Goal: Transaction & Acquisition: Purchase product/service

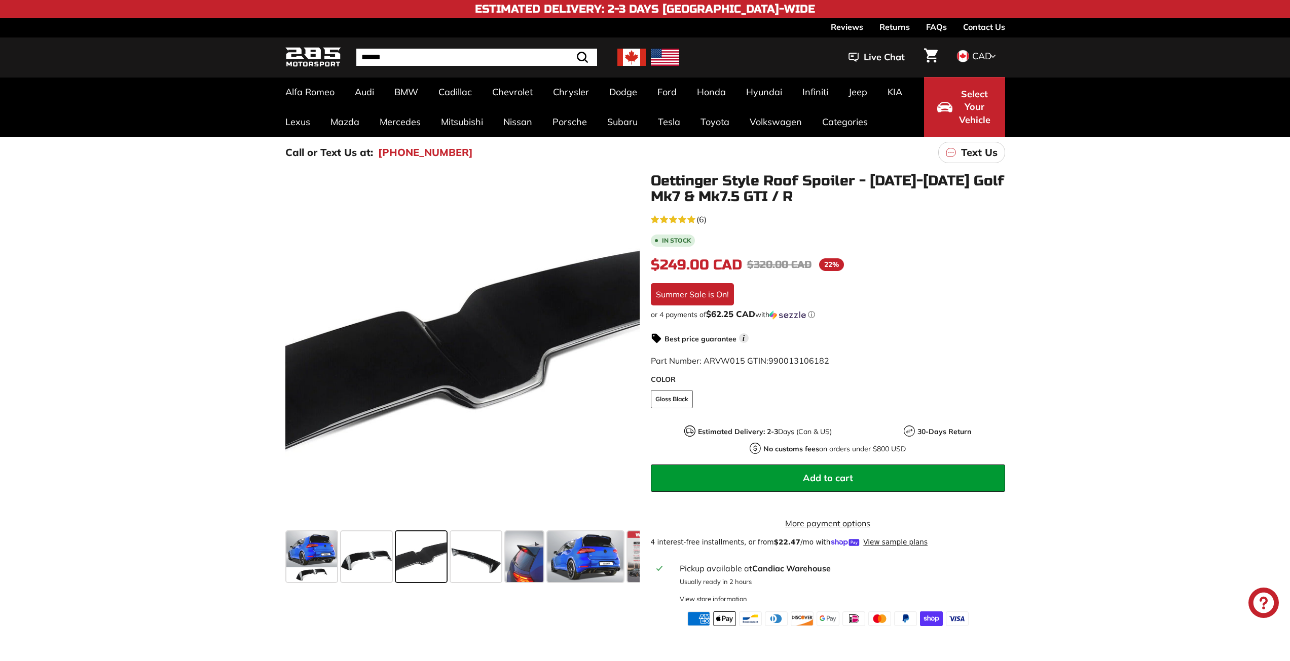
click at [632, 354] on icon at bounding box center [624, 352] width 23 height 23
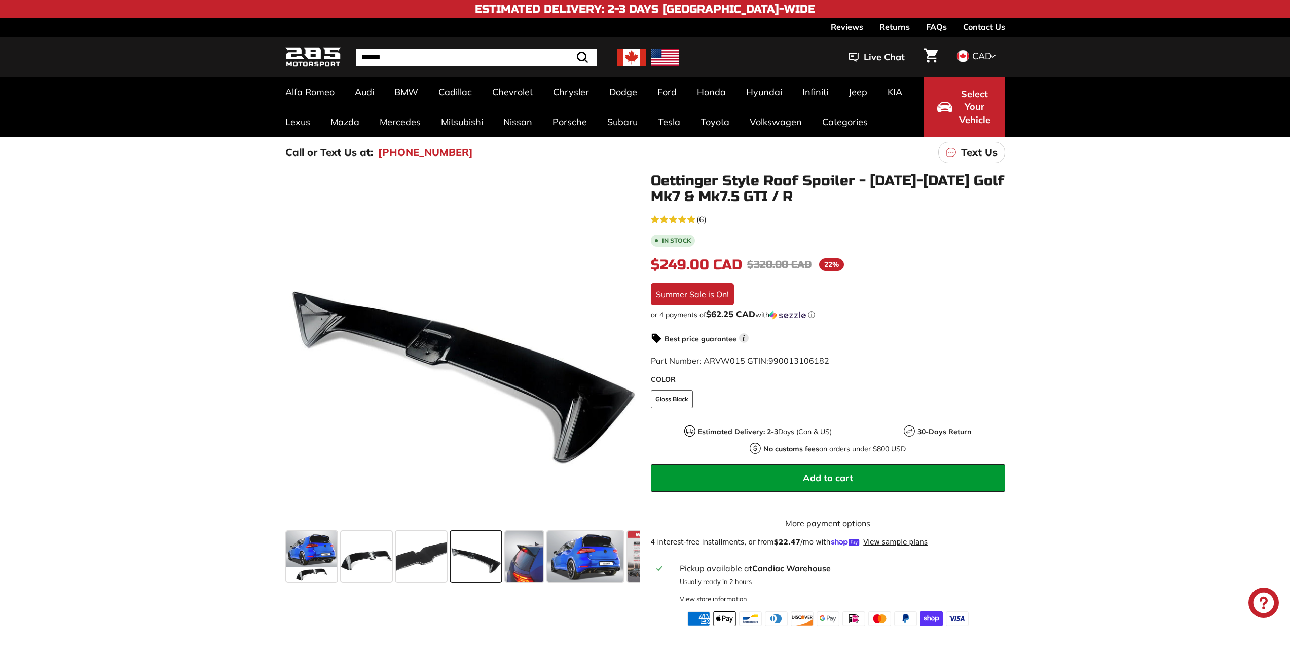
click at [632, 354] on icon at bounding box center [624, 352] width 23 height 23
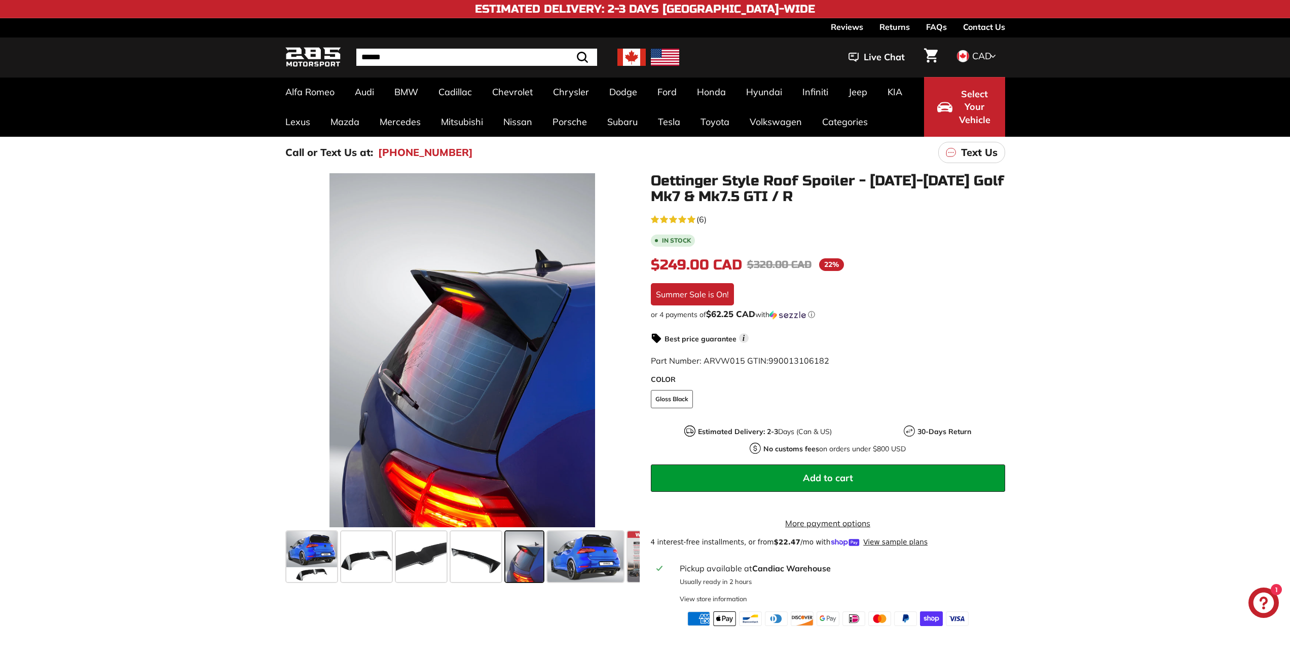
click at [632, 354] on icon at bounding box center [624, 352] width 23 height 23
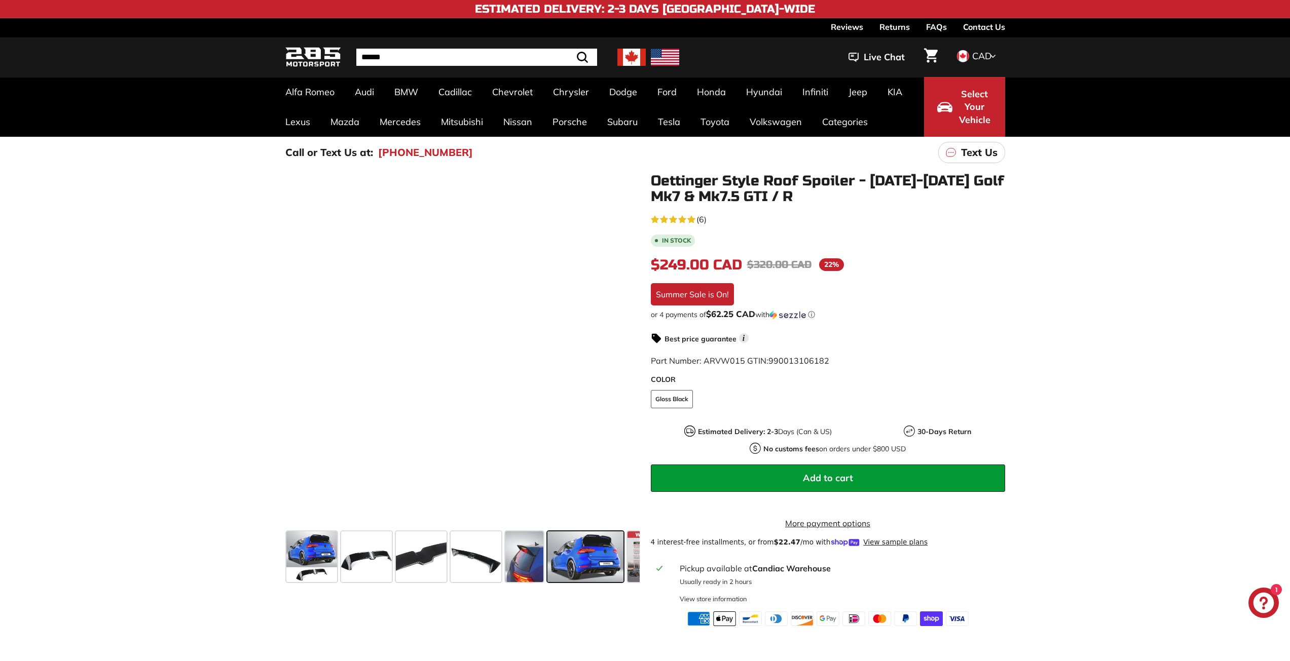
scroll to position [0, 41]
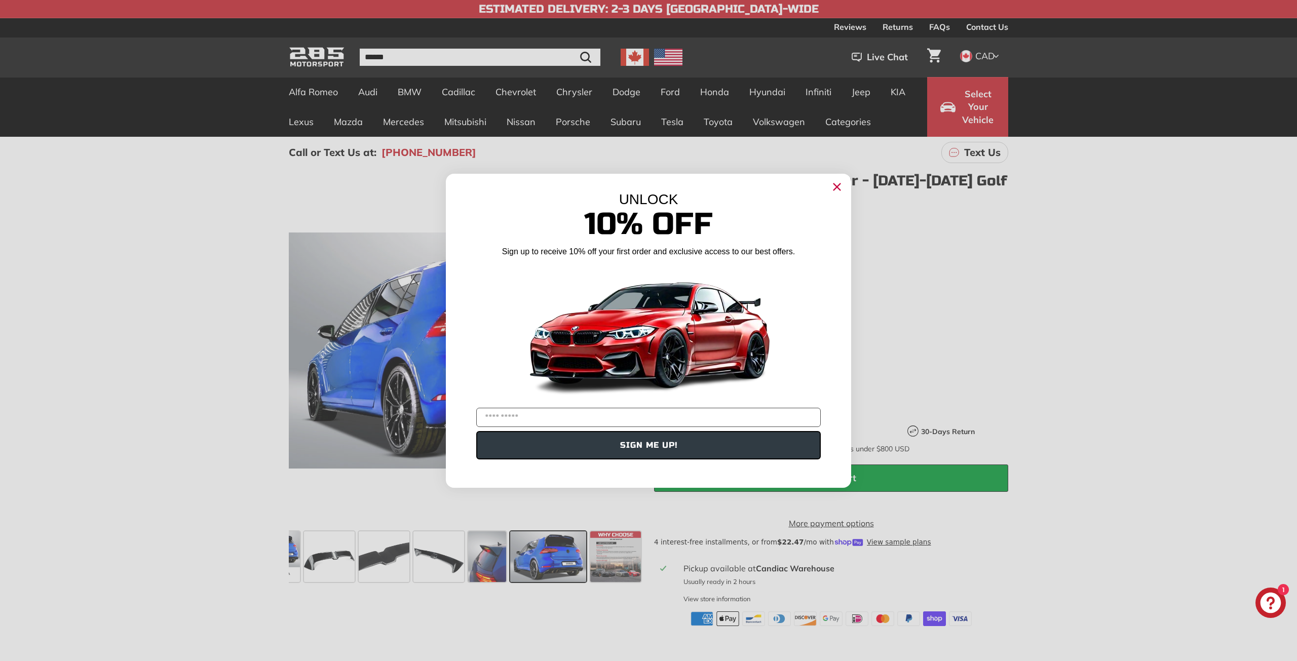
click at [837, 187] on icon "Close dialog" at bounding box center [837, 186] width 7 height 7
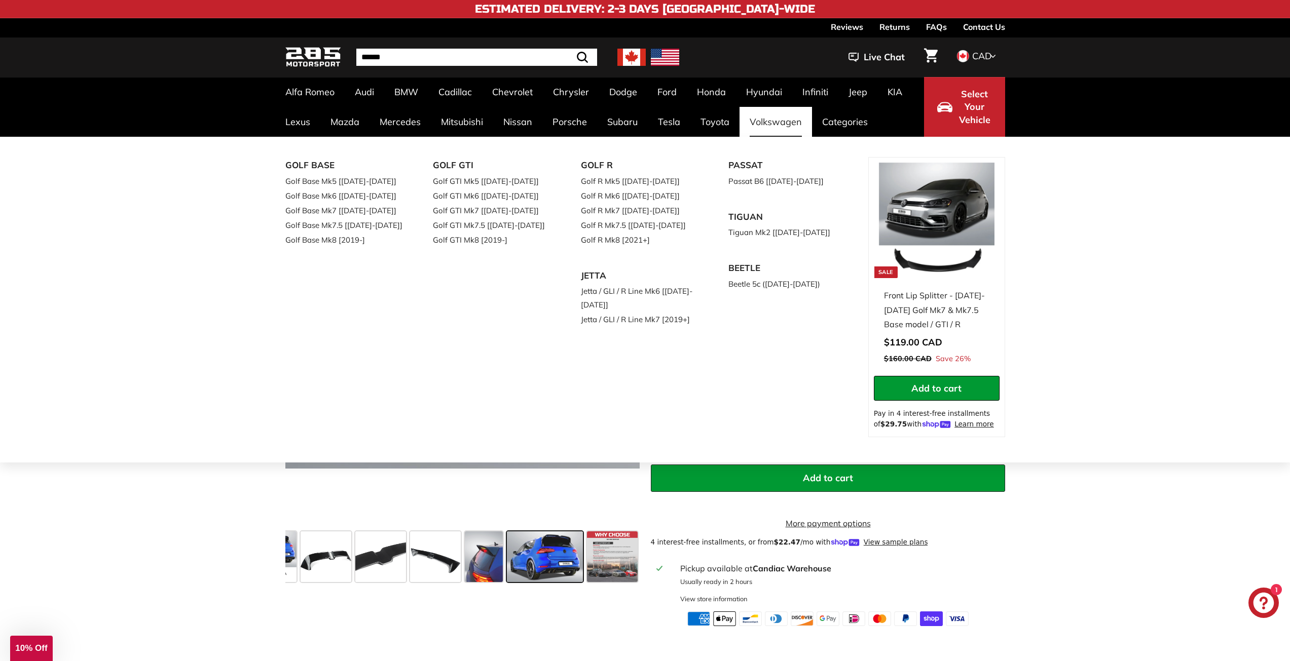
click at [774, 123] on link "Volkswagen" at bounding box center [775, 122] width 72 height 30
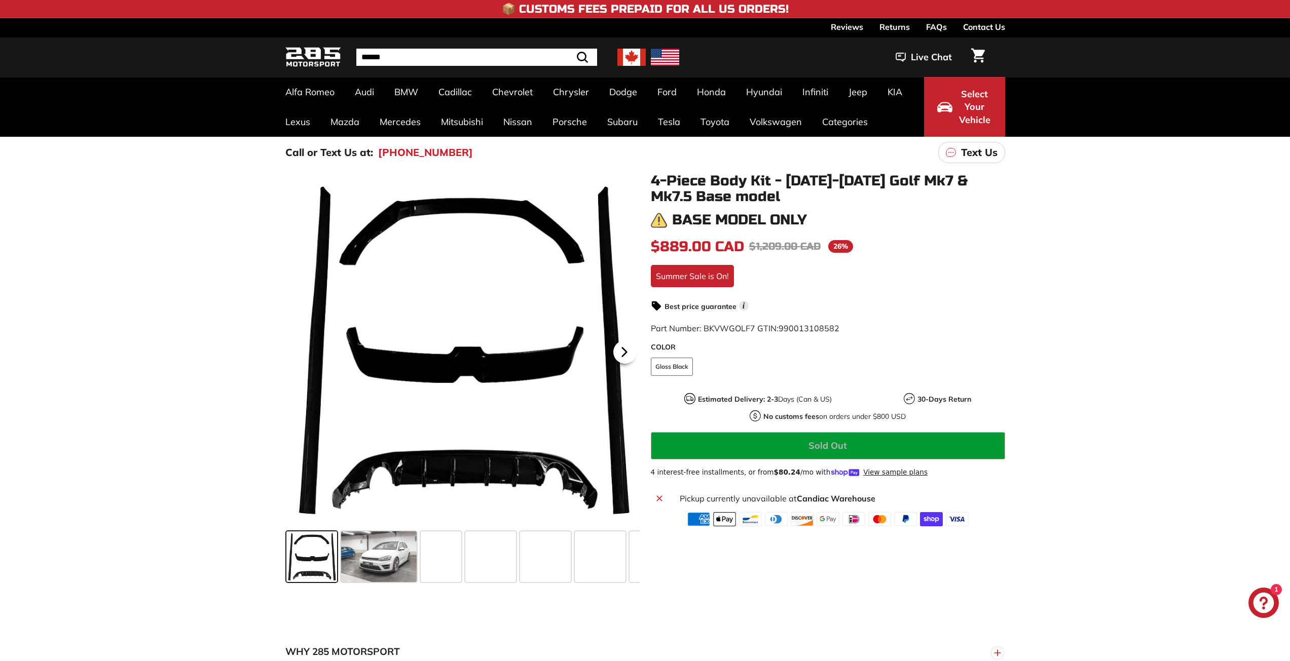
click at [625, 354] on icon at bounding box center [624, 352] width 4 height 9
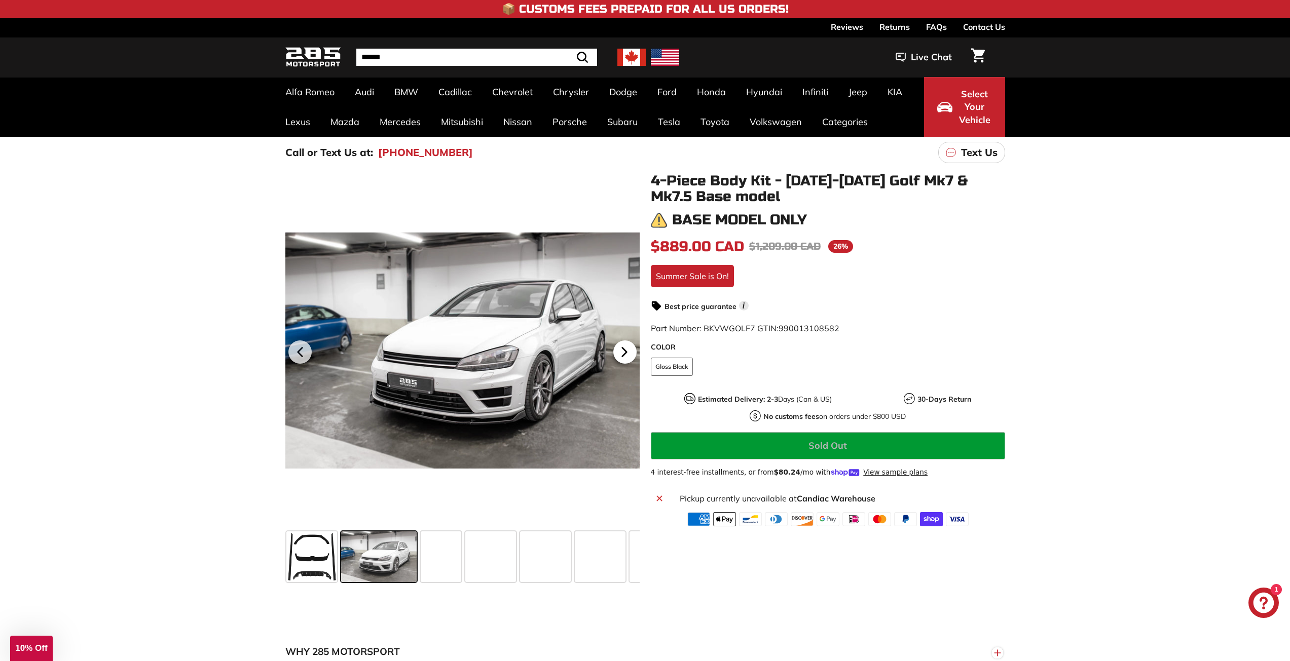
click at [625, 354] on icon at bounding box center [624, 352] width 4 height 9
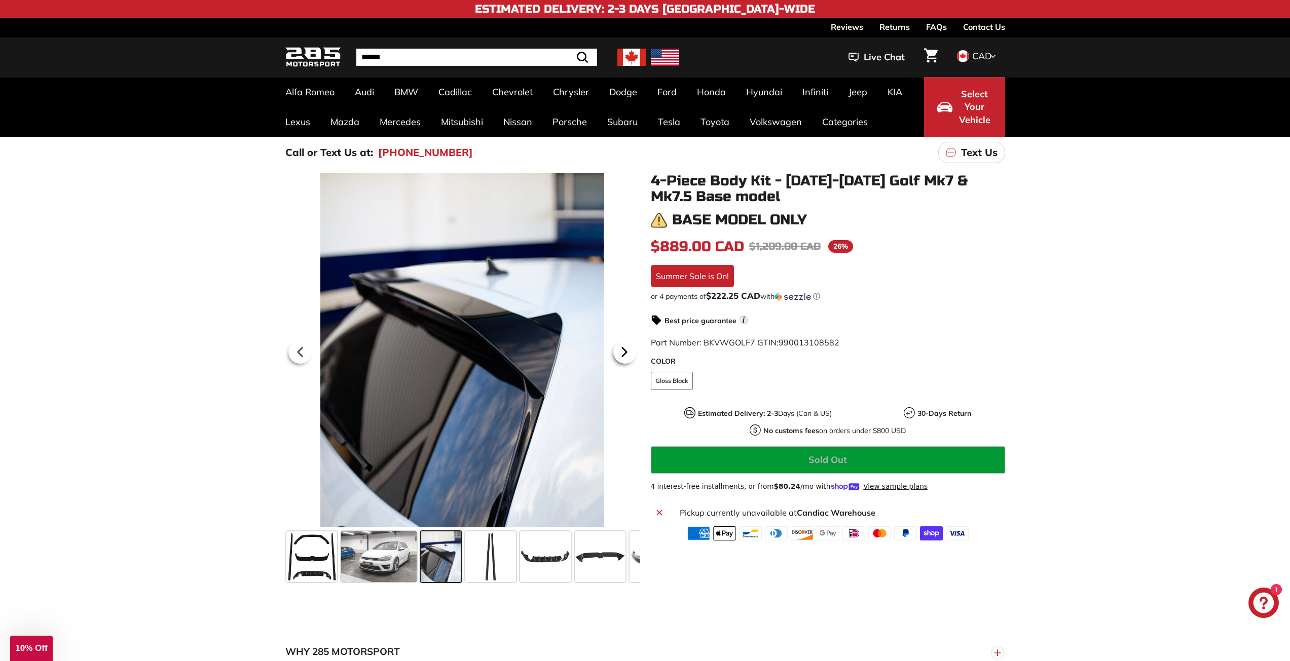
click at [625, 354] on icon at bounding box center [624, 352] width 4 height 9
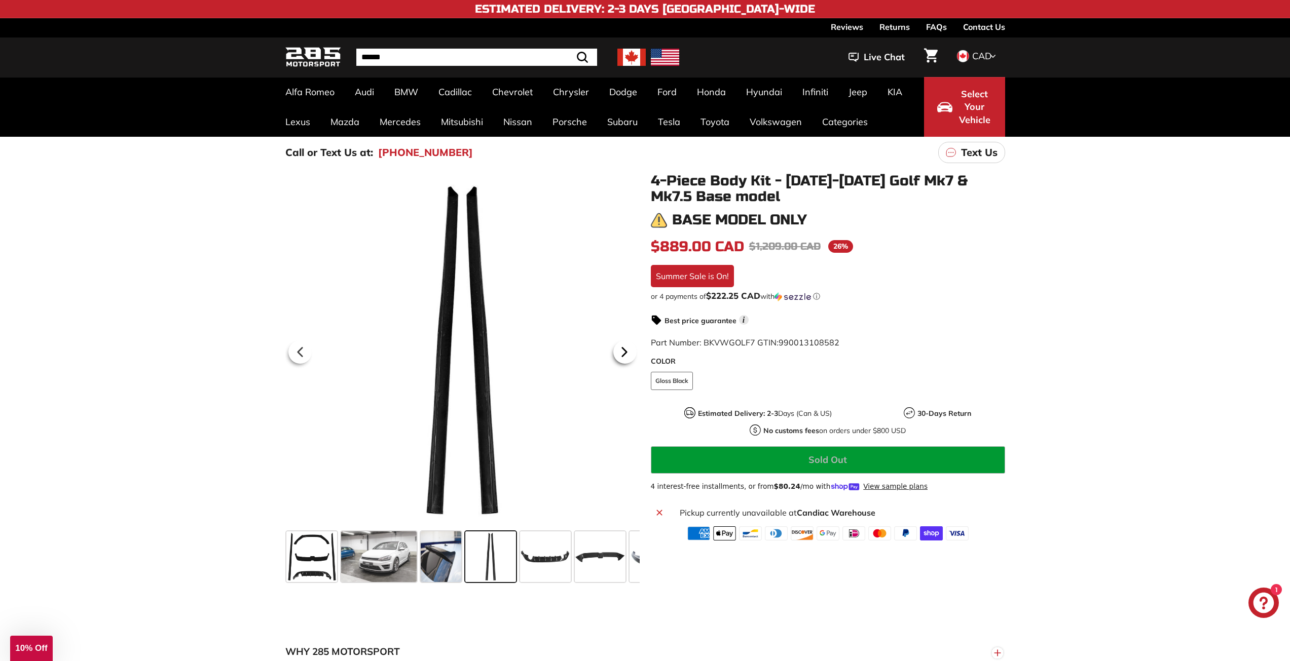
click at [625, 354] on icon at bounding box center [624, 352] width 4 height 9
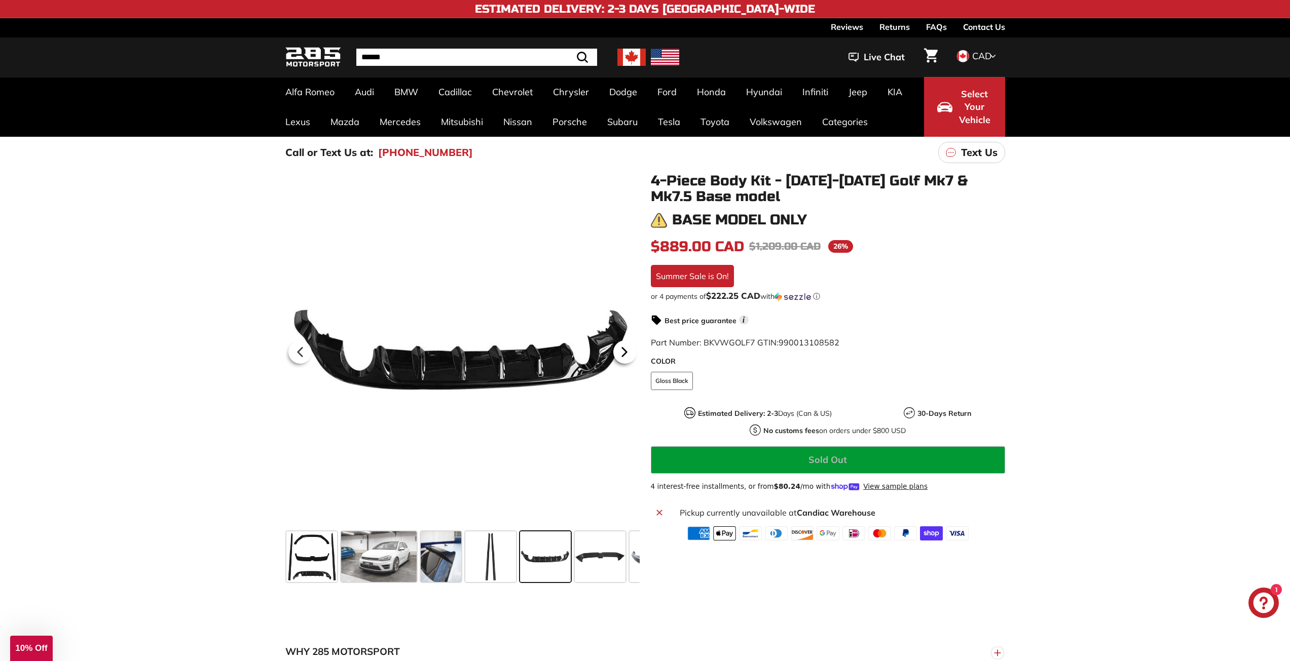
click at [625, 354] on icon at bounding box center [624, 352] width 4 height 9
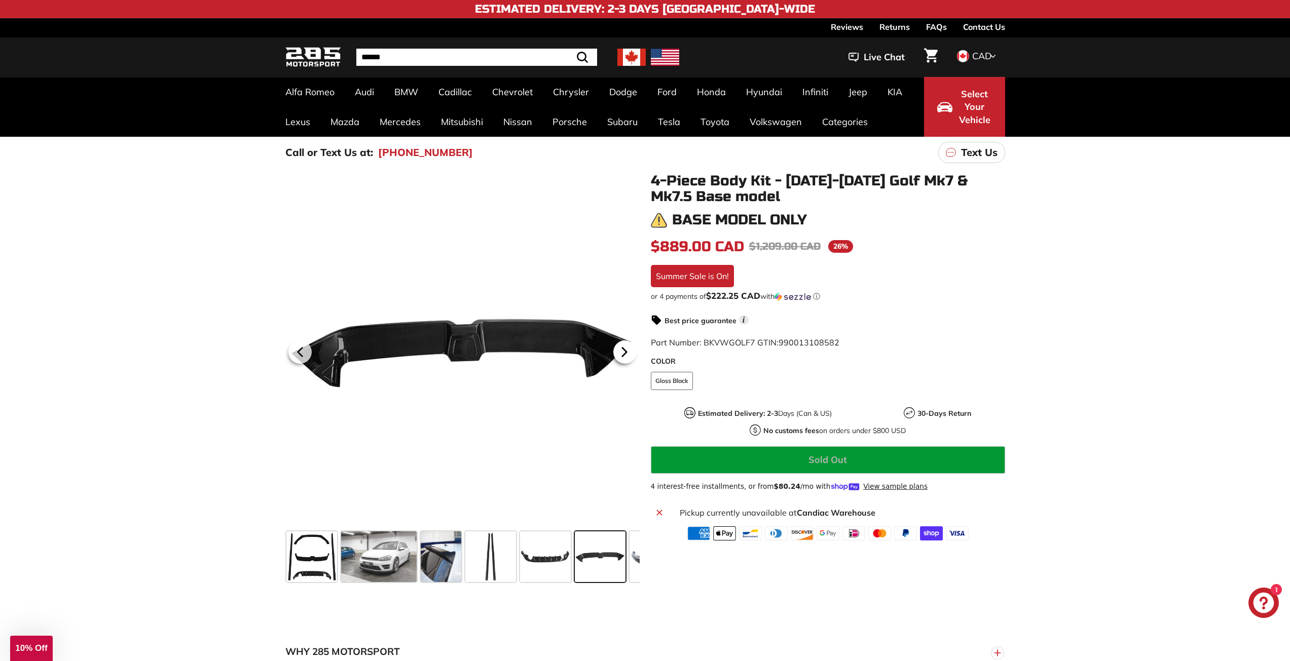
scroll to position [0, 138]
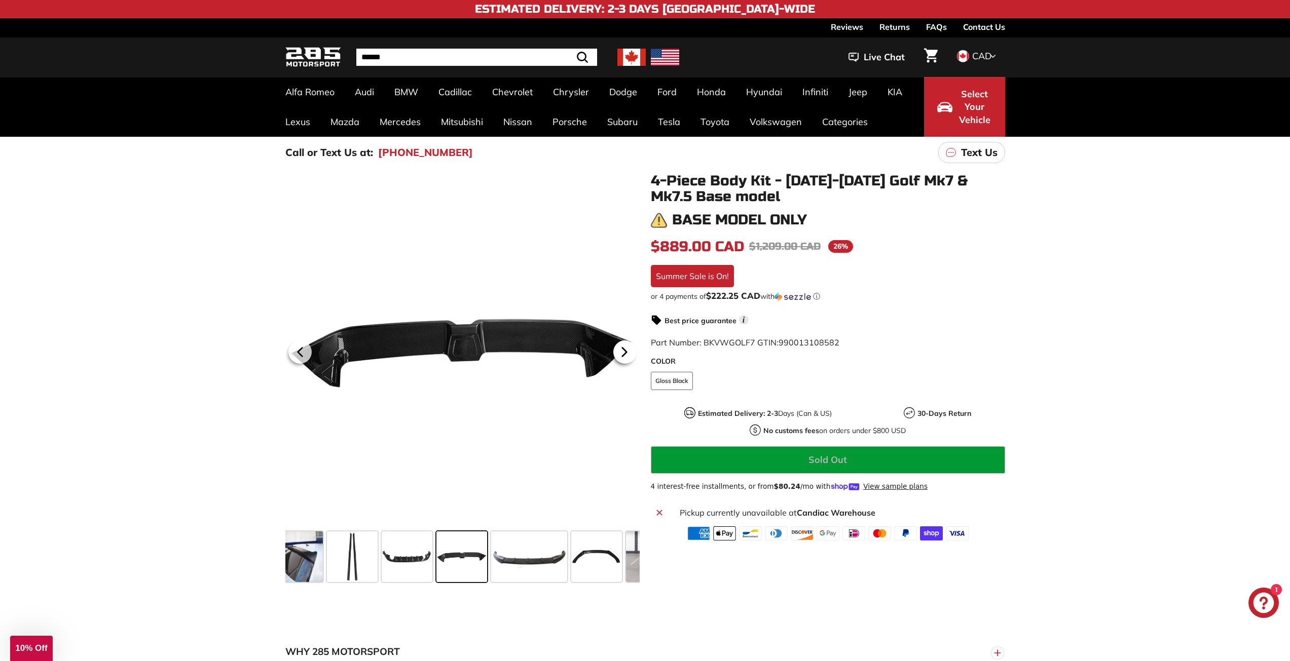
click at [625, 354] on icon at bounding box center [624, 352] width 4 height 9
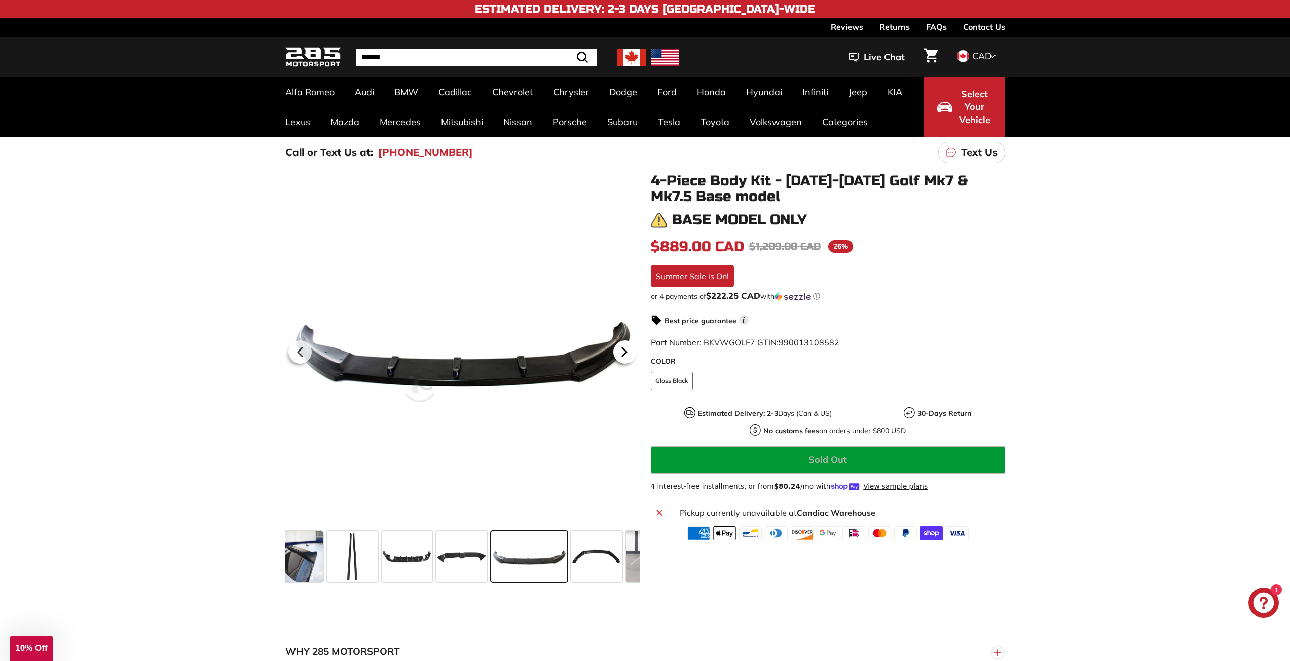
click at [625, 354] on icon at bounding box center [624, 352] width 4 height 9
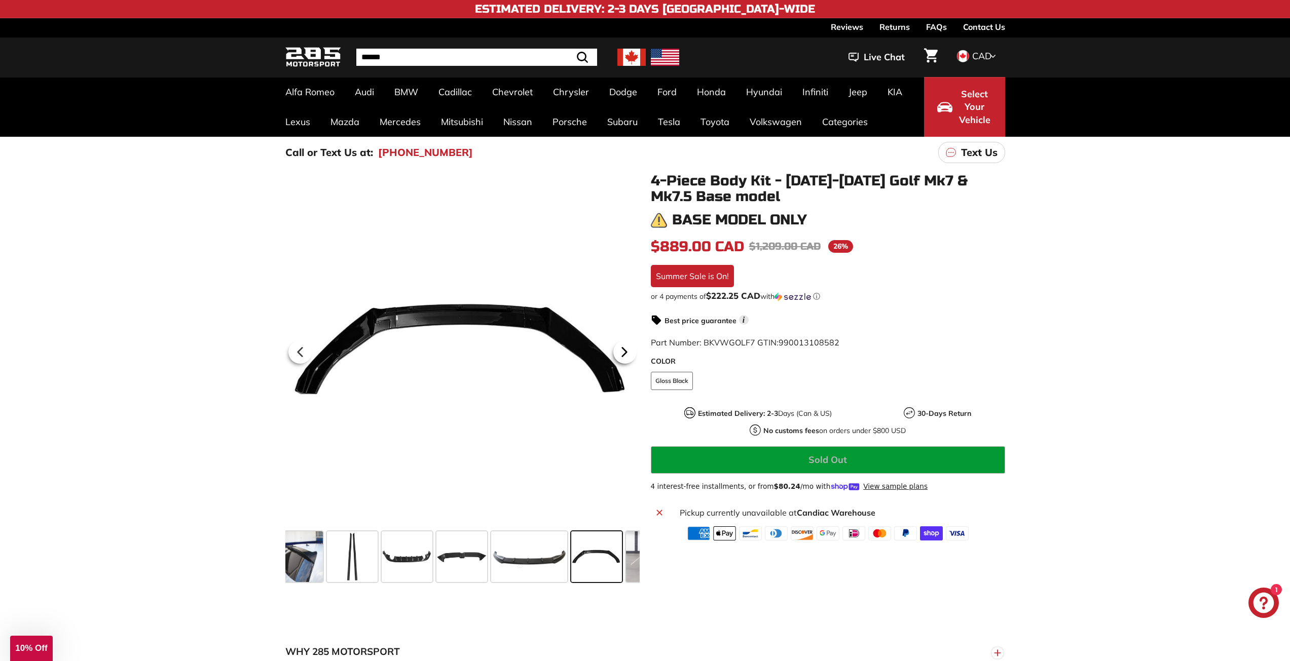
click at [625, 354] on icon at bounding box center [624, 352] width 4 height 9
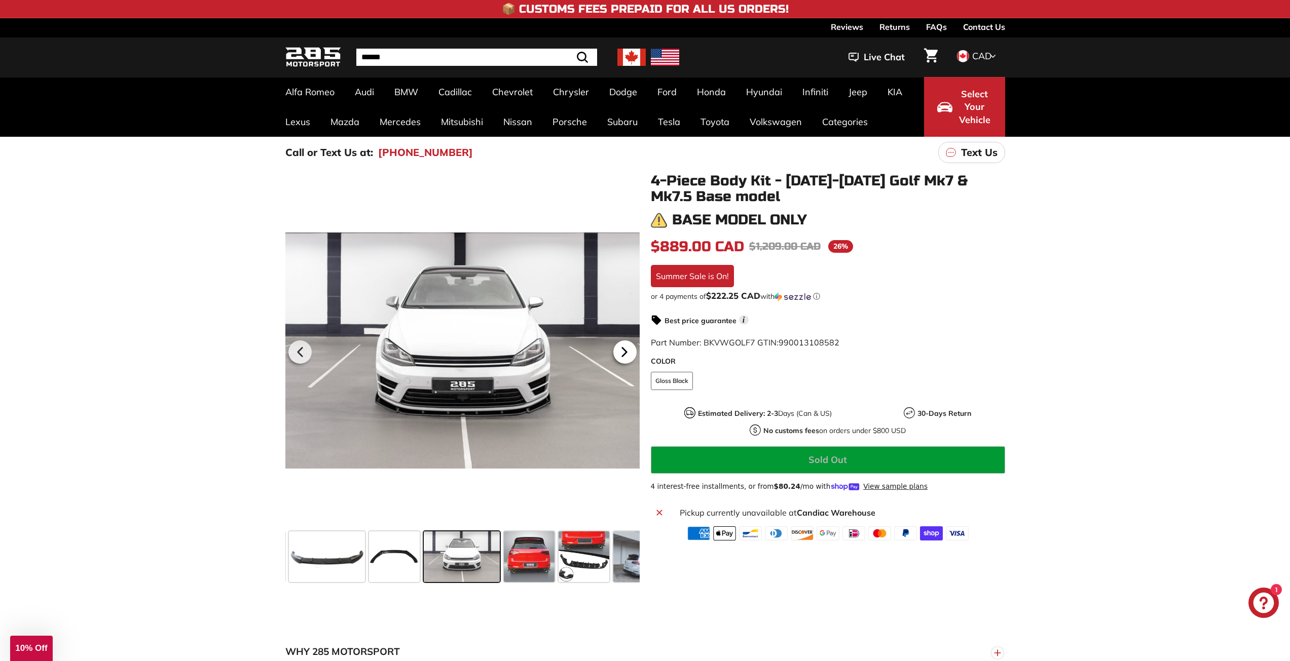
click at [625, 354] on icon at bounding box center [624, 352] width 4 height 9
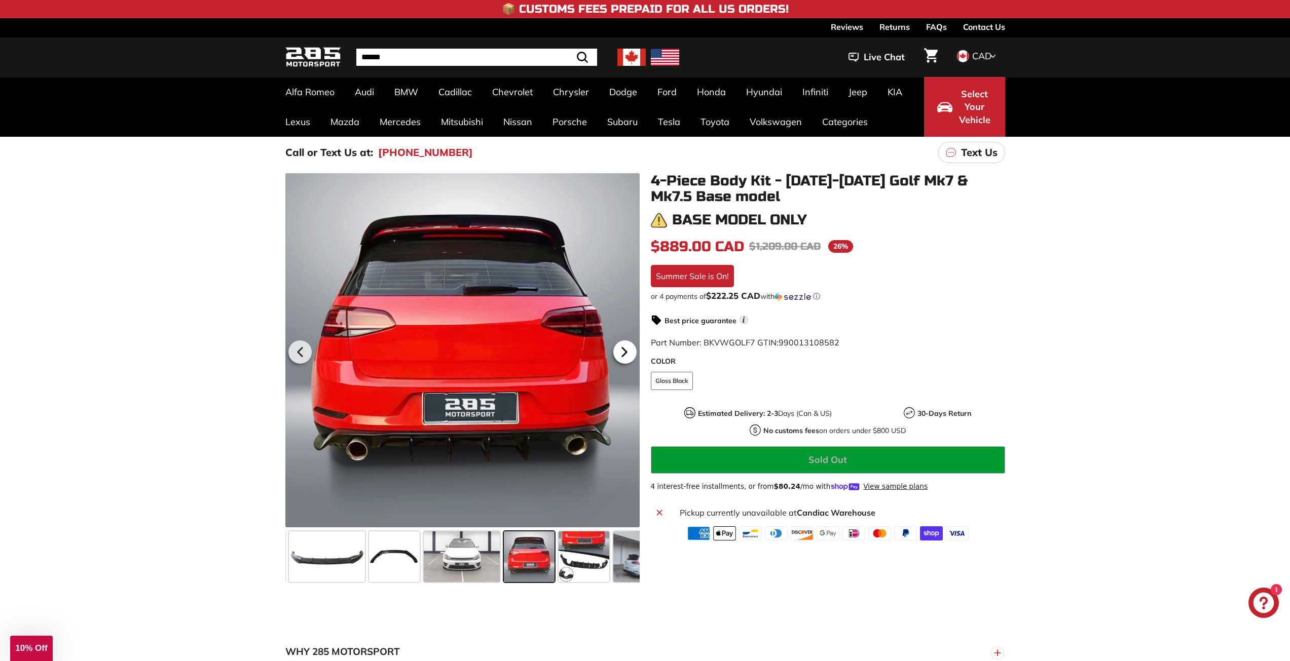
click at [625, 354] on icon at bounding box center [624, 352] width 4 height 9
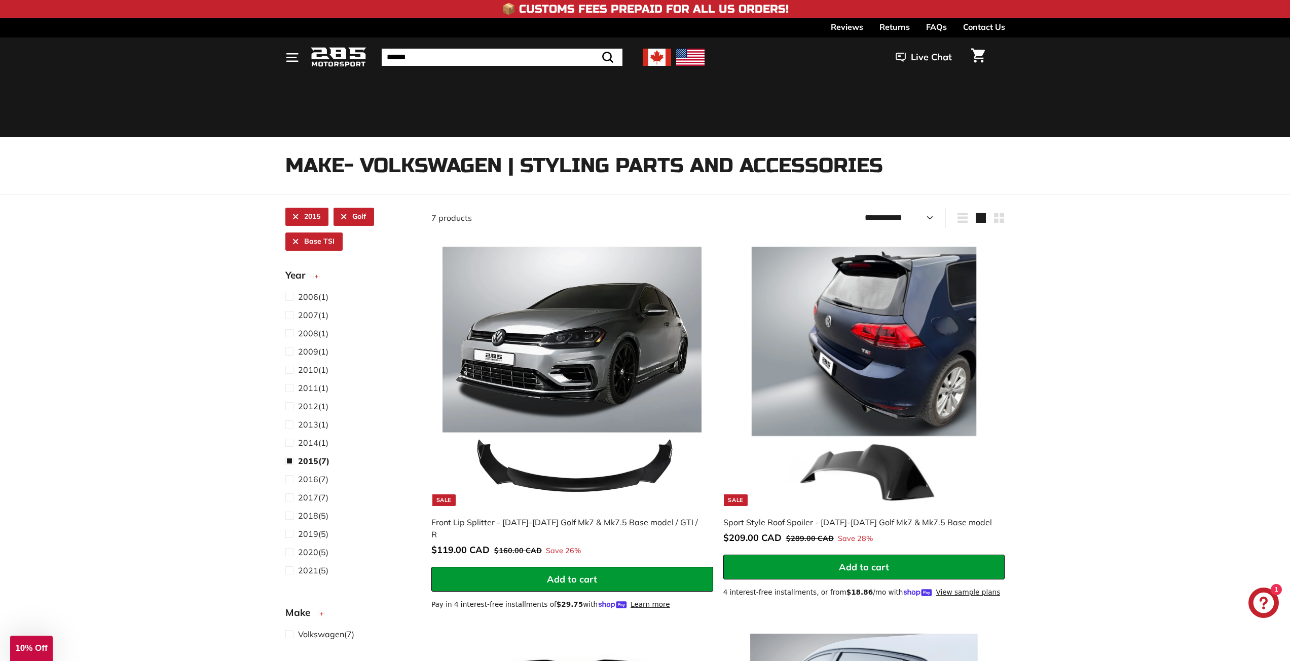
select select "**********"
